Goal: Task Accomplishment & Management: Manage account settings

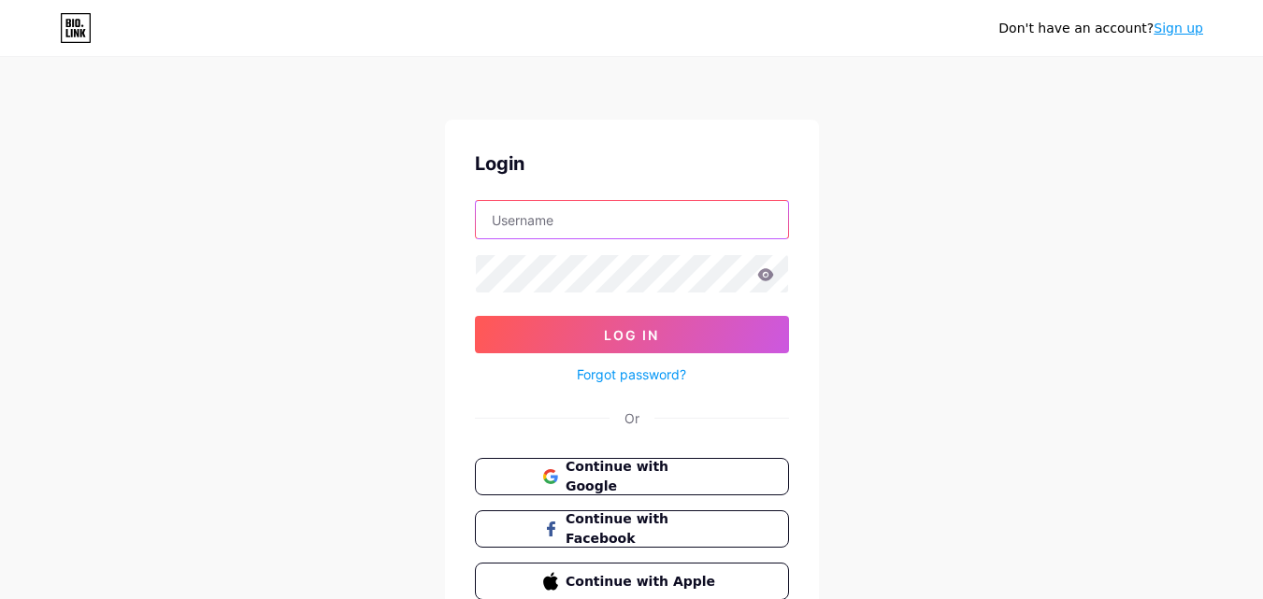
click at [606, 221] on input "text" at bounding box center [632, 219] width 312 height 37
drag, startPoint x: 200, startPoint y: 206, endPoint x: 216, endPoint y: 206, distance: 15.9
click at [200, 206] on div "Don't have an account? Sign up Login Log In Forgot password? Or Continue with G…" at bounding box center [631, 345] width 1263 height 690
click at [649, 467] on span "Continue with Google" at bounding box center [642, 477] width 156 height 40
